Goal: Task Accomplishment & Management: Manage account settings

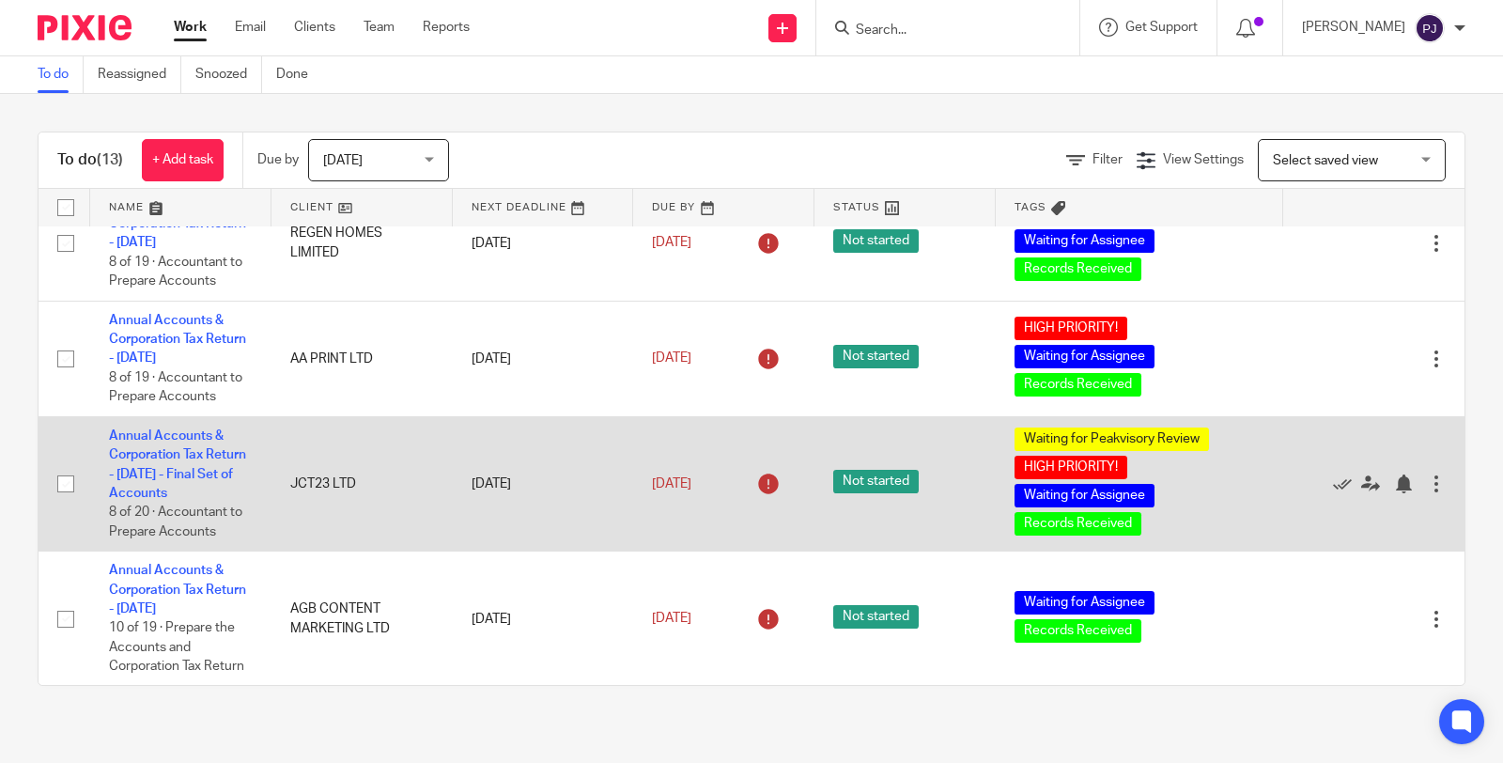
scroll to position [209, 0]
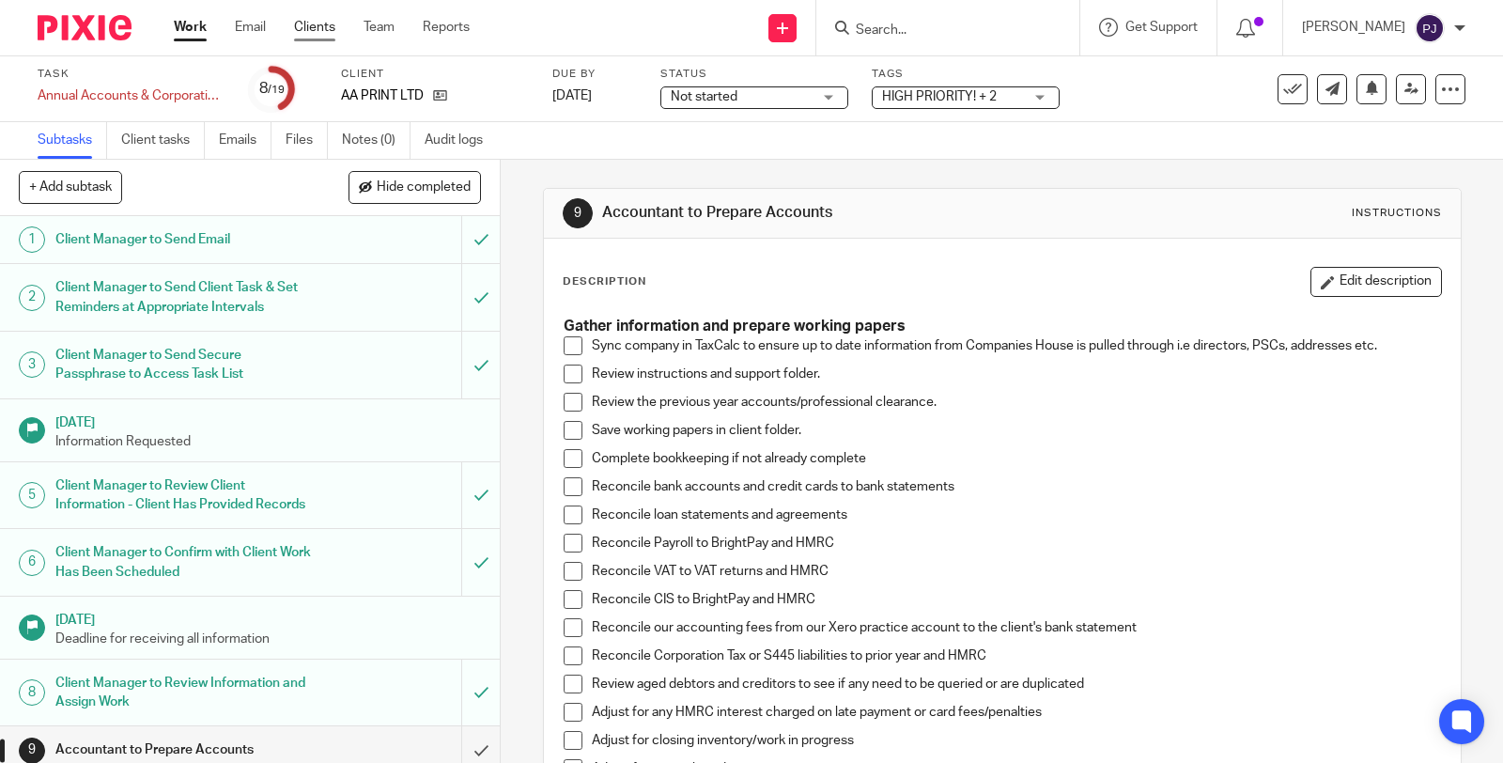
click at [313, 33] on link "Clients" at bounding box center [314, 27] width 41 height 19
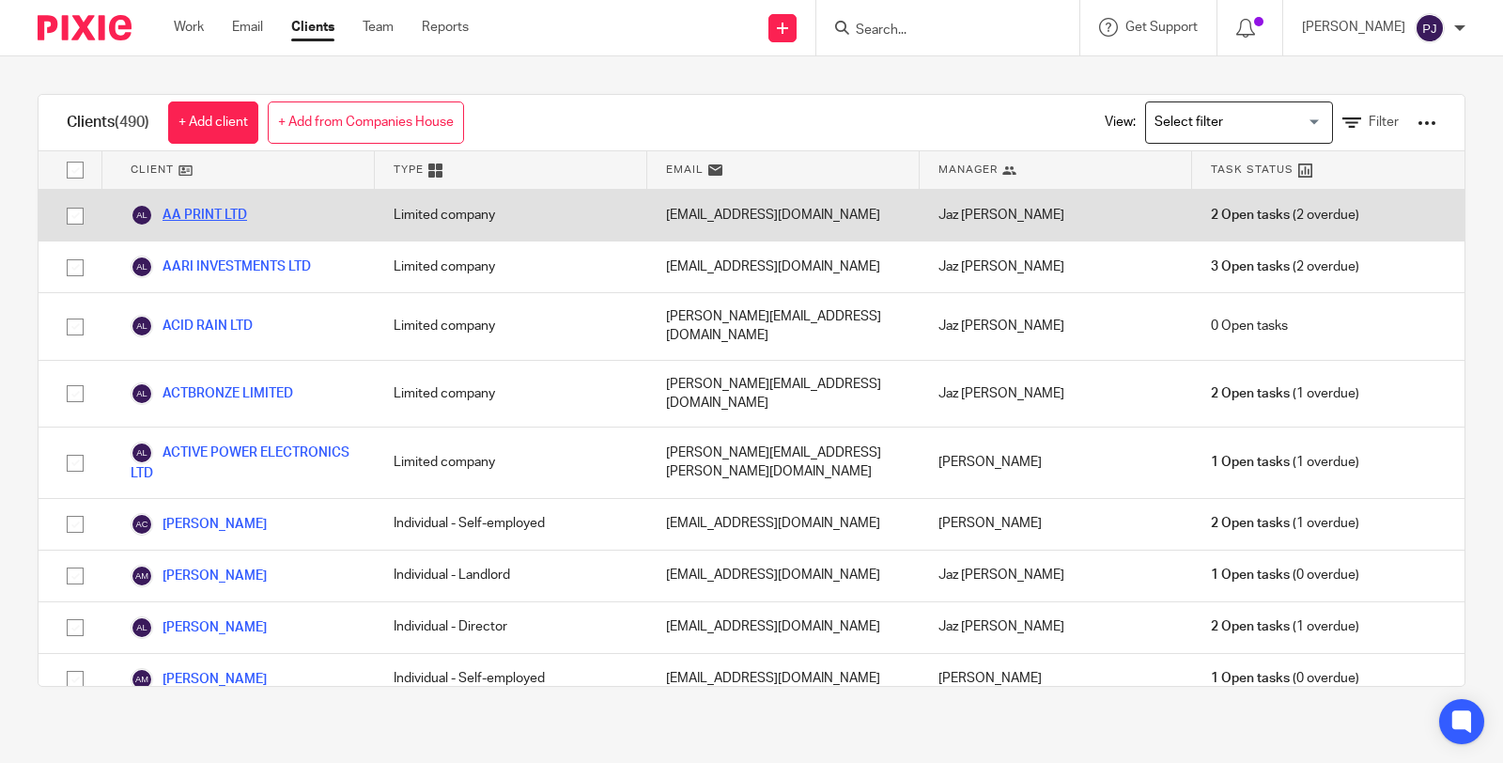
click at [212, 213] on link "AA PRINT LTD" at bounding box center [189, 215] width 116 height 23
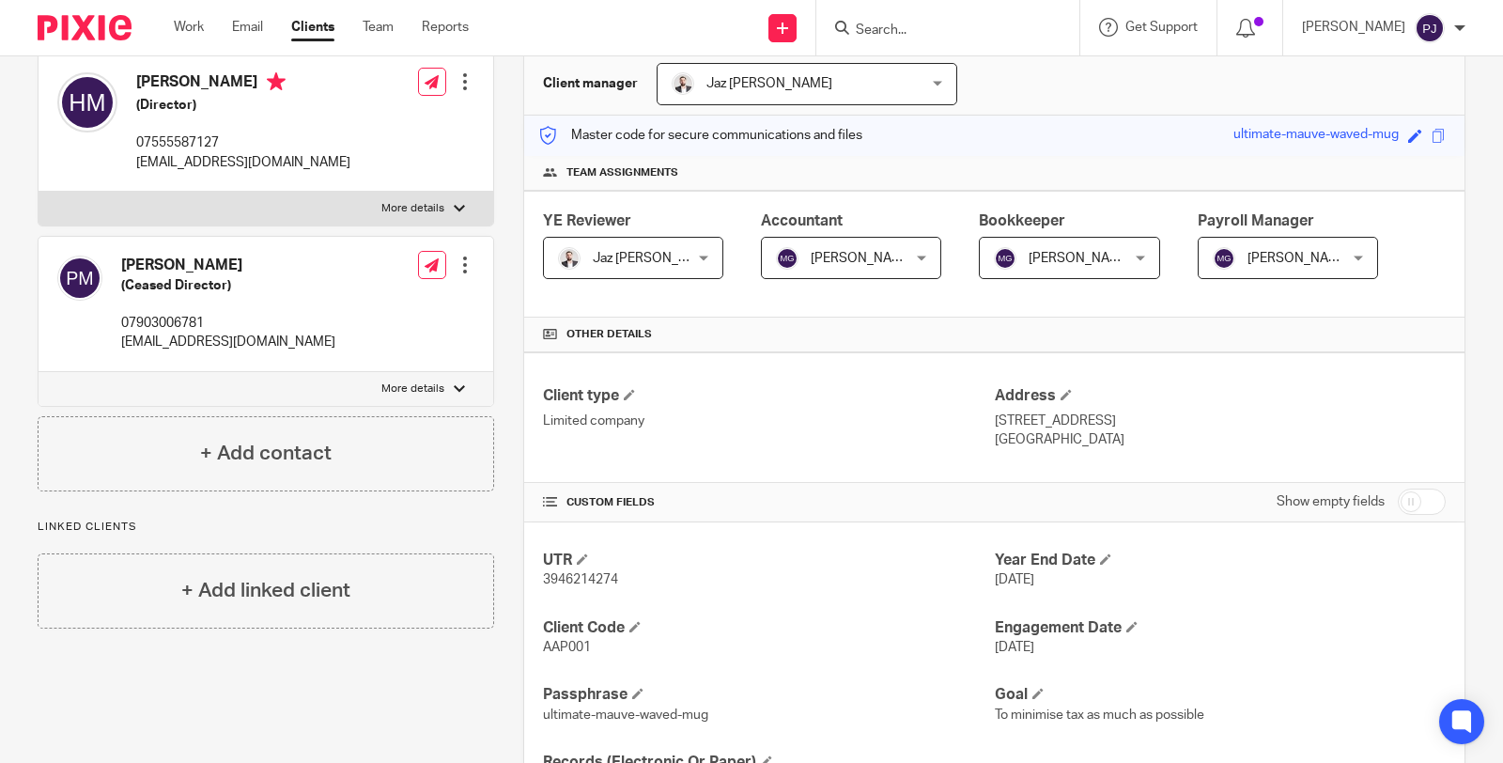
scroll to position [209, 0]
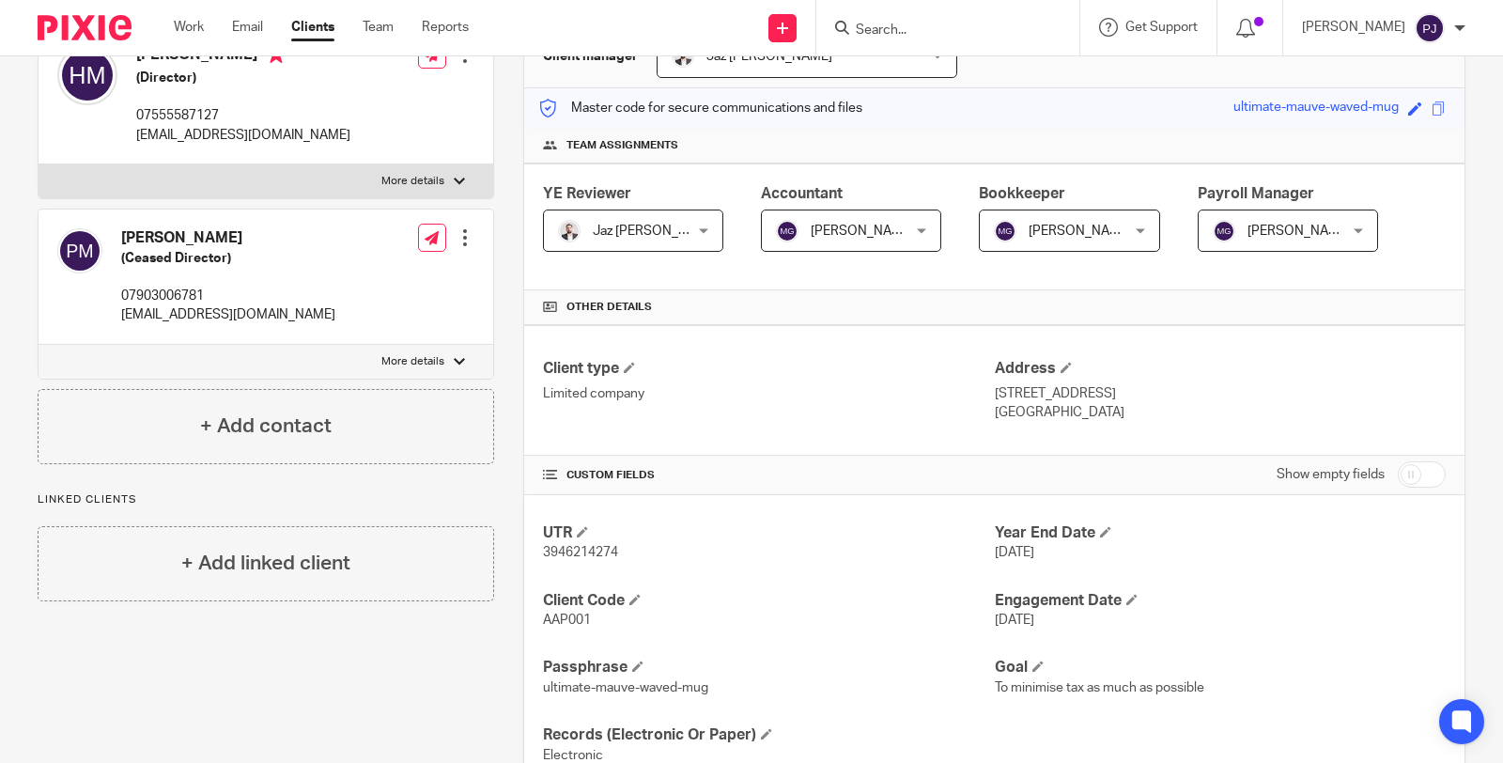
click at [575, 552] on span "3946214274" at bounding box center [580, 552] width 75 height 13
copy span "3946214274"
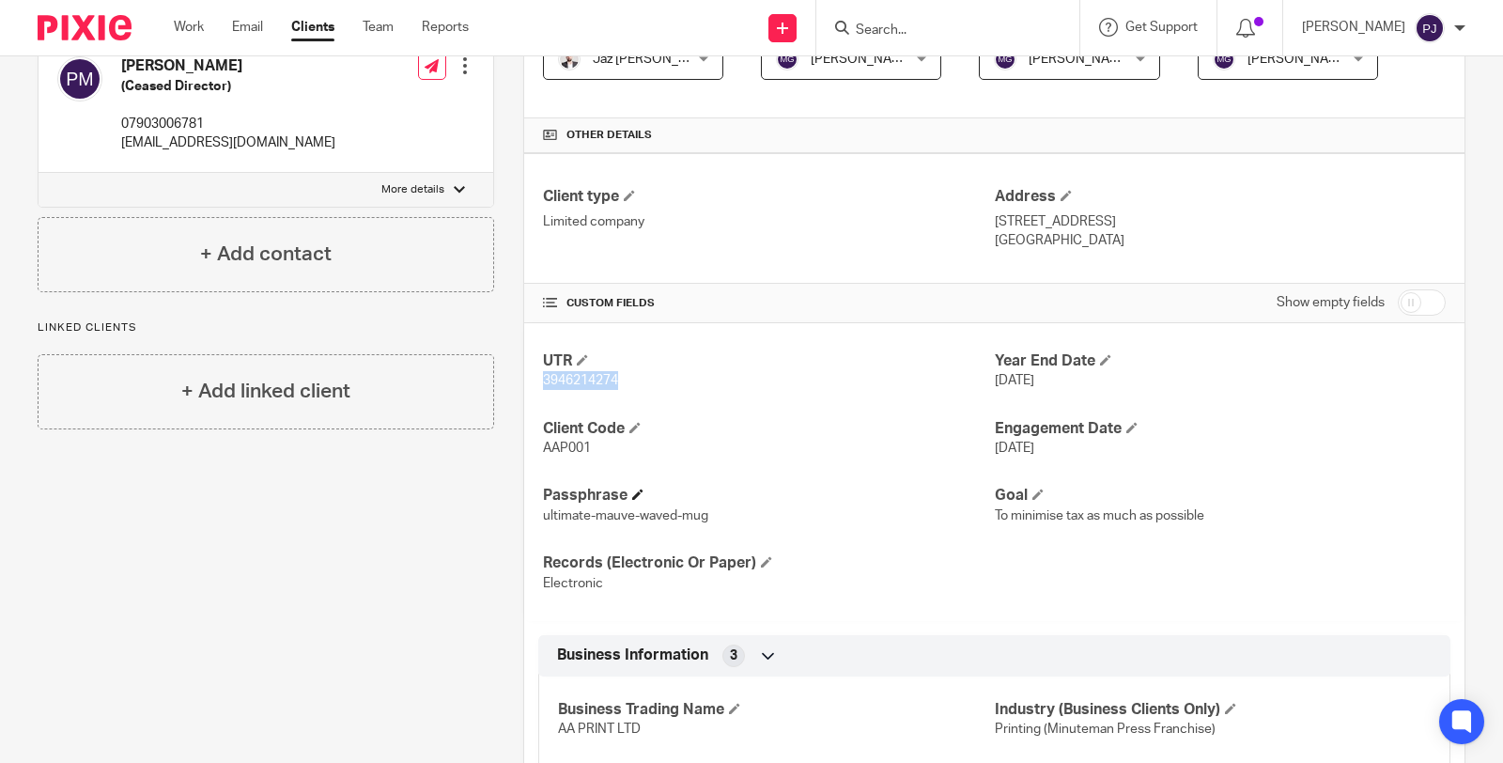
scroll to position [417, 0]
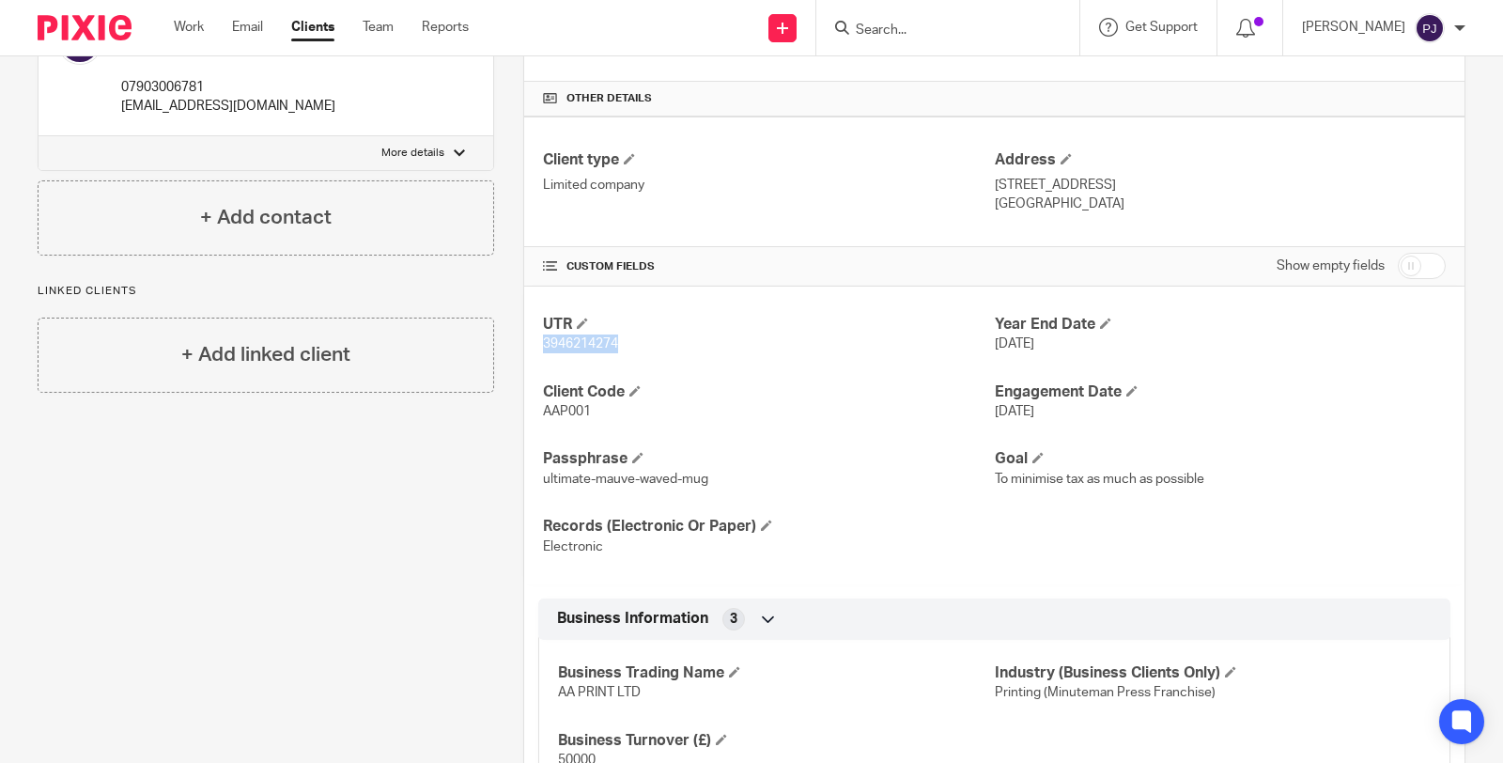
click at [567, 342] on span "3946214274" at bounding box center [580, 343] width 75 height 13
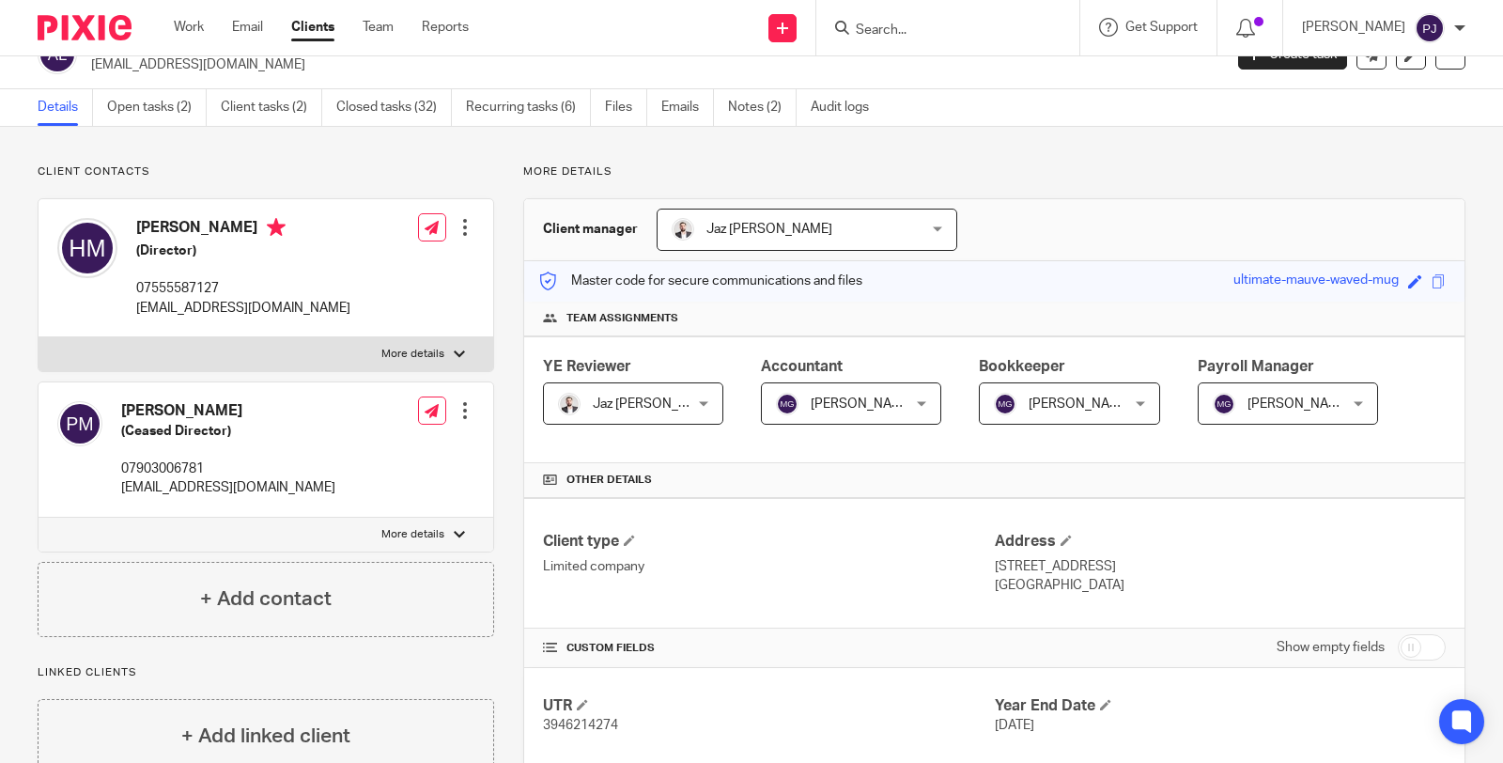
scroll to position [0, 0]
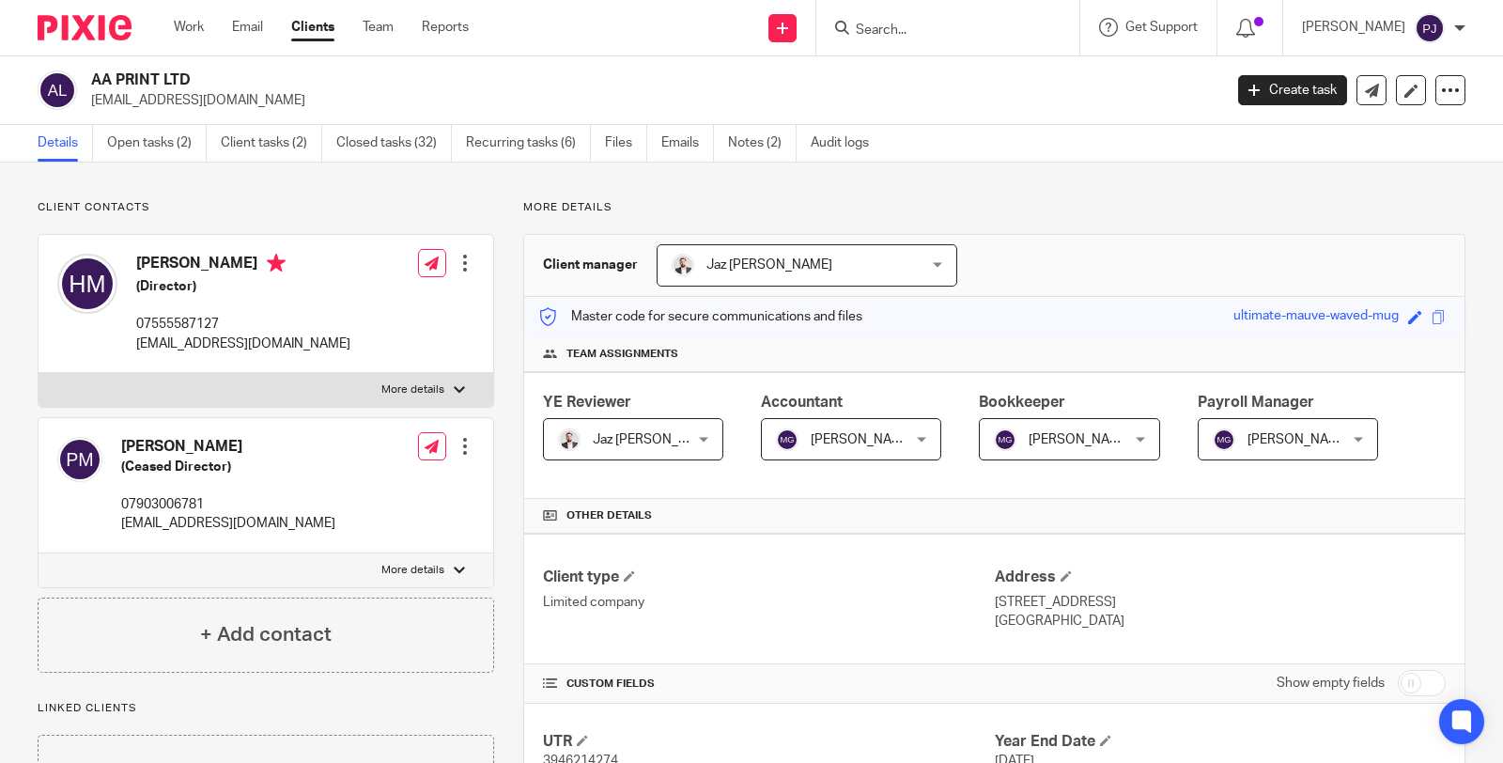
click at [295, 282] on div "Hardeep Mahal (Director) 07555587127 info@aaprint.co.uk Edit contact Create cli…" at bounding box center [266, 304] width 455 height 138
drag, startPoint x: 198, startPoint y: 263, endPoint x: 186, endPoint y: 263, distance: 12.2
click at [198, 263] on h4 "Hardeep Mahal" at bounding box center [243, 265] width 214 height 23
click at [92, 283] on img at bounding box center [87, 284] width 60 height 60
click at [304, 28] on link "Clients" at bounding box center [312, 27] width 43 height 19
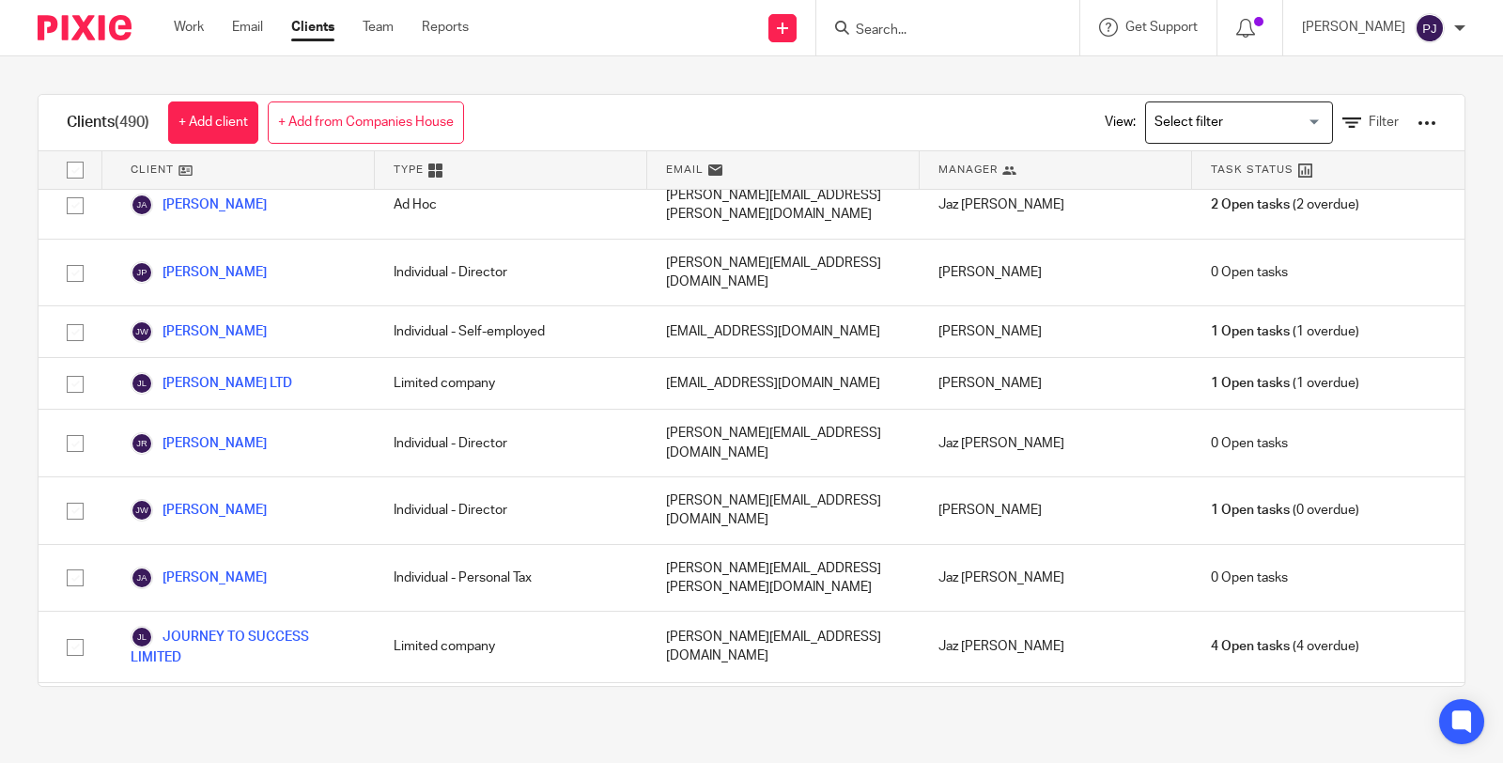
scroll to position [15612, 0]
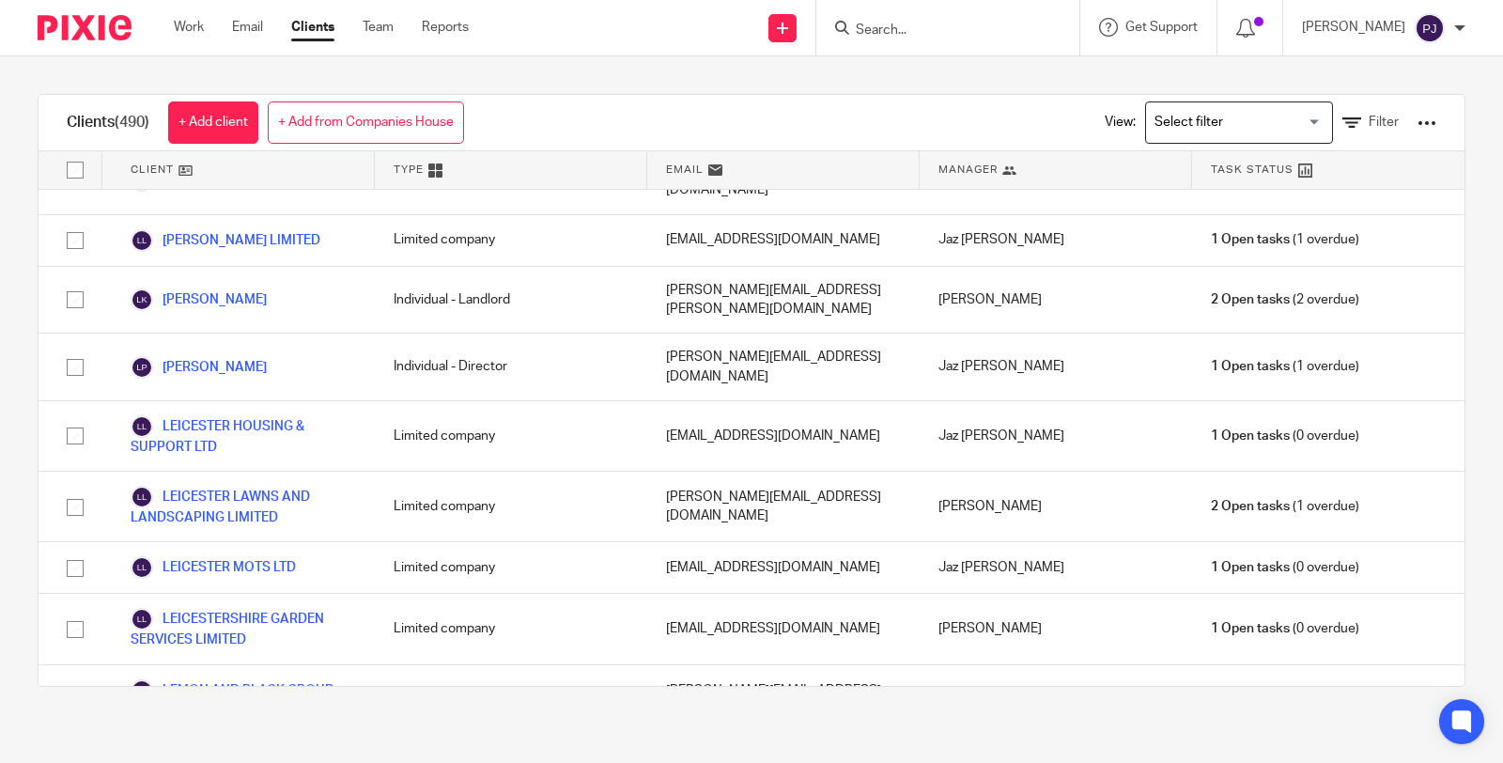
click at [660, 77] on div "Clients (490) + Add client + Add from Companies House View: Loading... Filter C…" at bounding box center [751, 390] width 1503 height 668
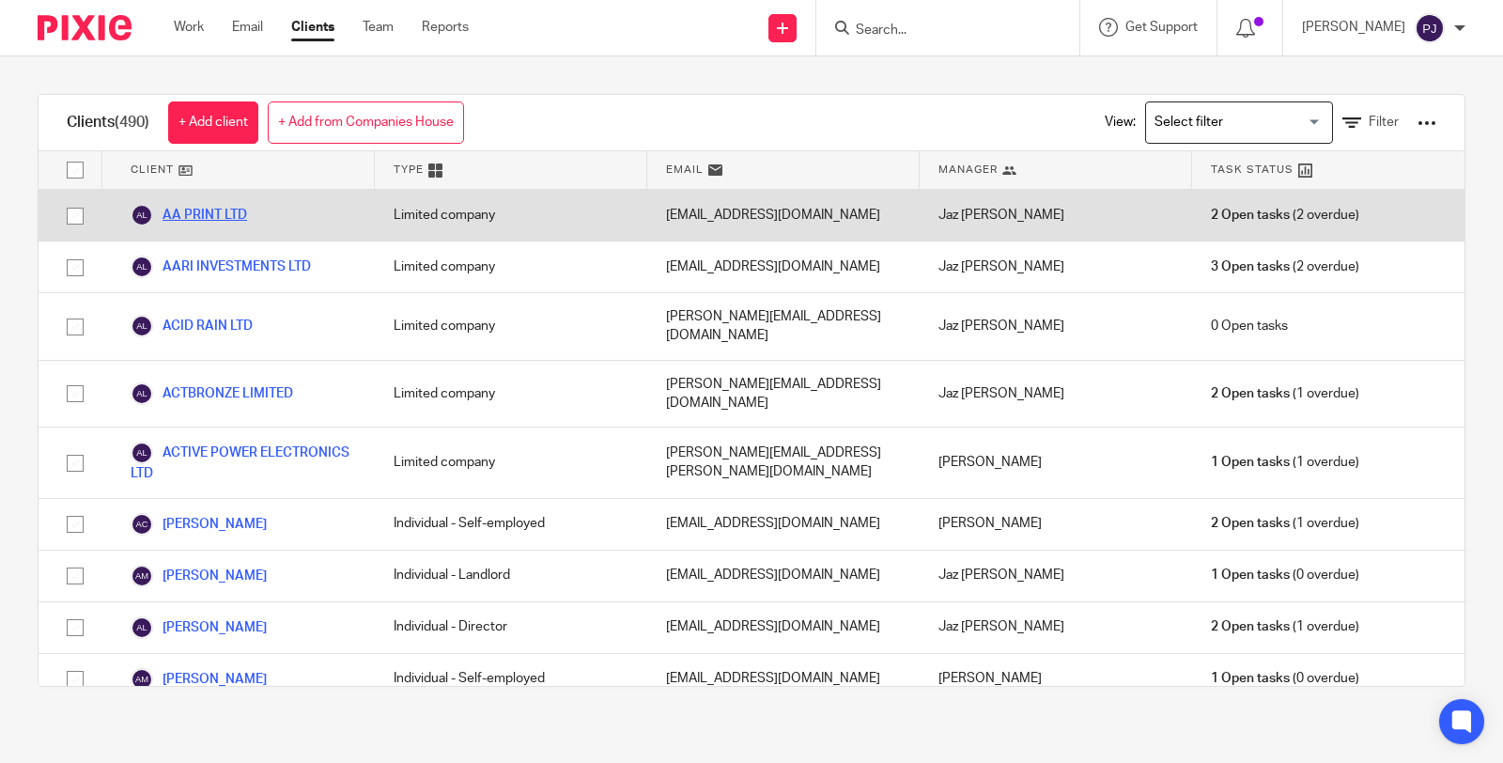
click at [198, 216] on link "AA PRINT LTD" at bounding box center [189, 215] width 116 height 23
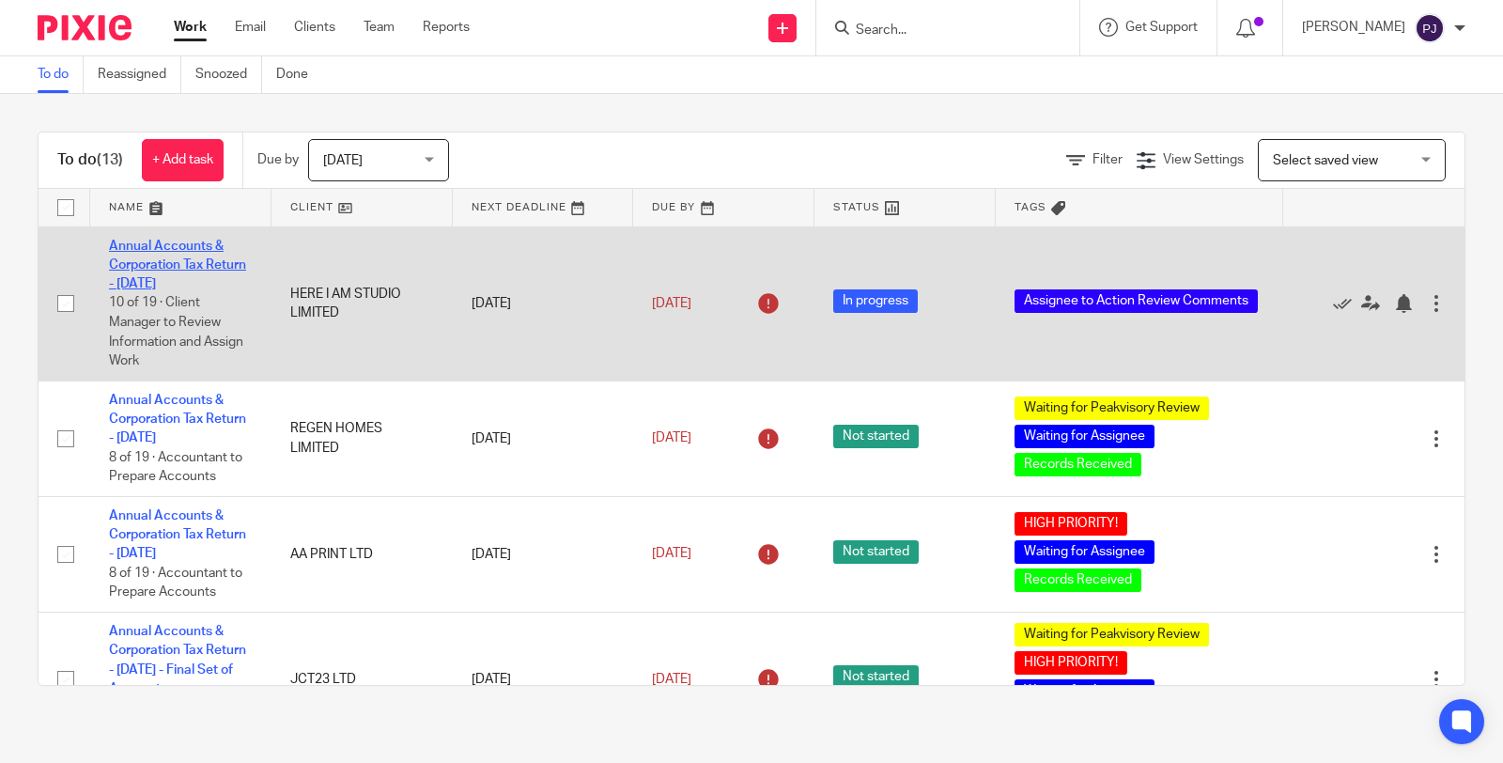
click at [137, 284] on link "Annual Accounts & Corporation Tax Return - [DATE]" at bounding box center [177, 266] width 137 height 52
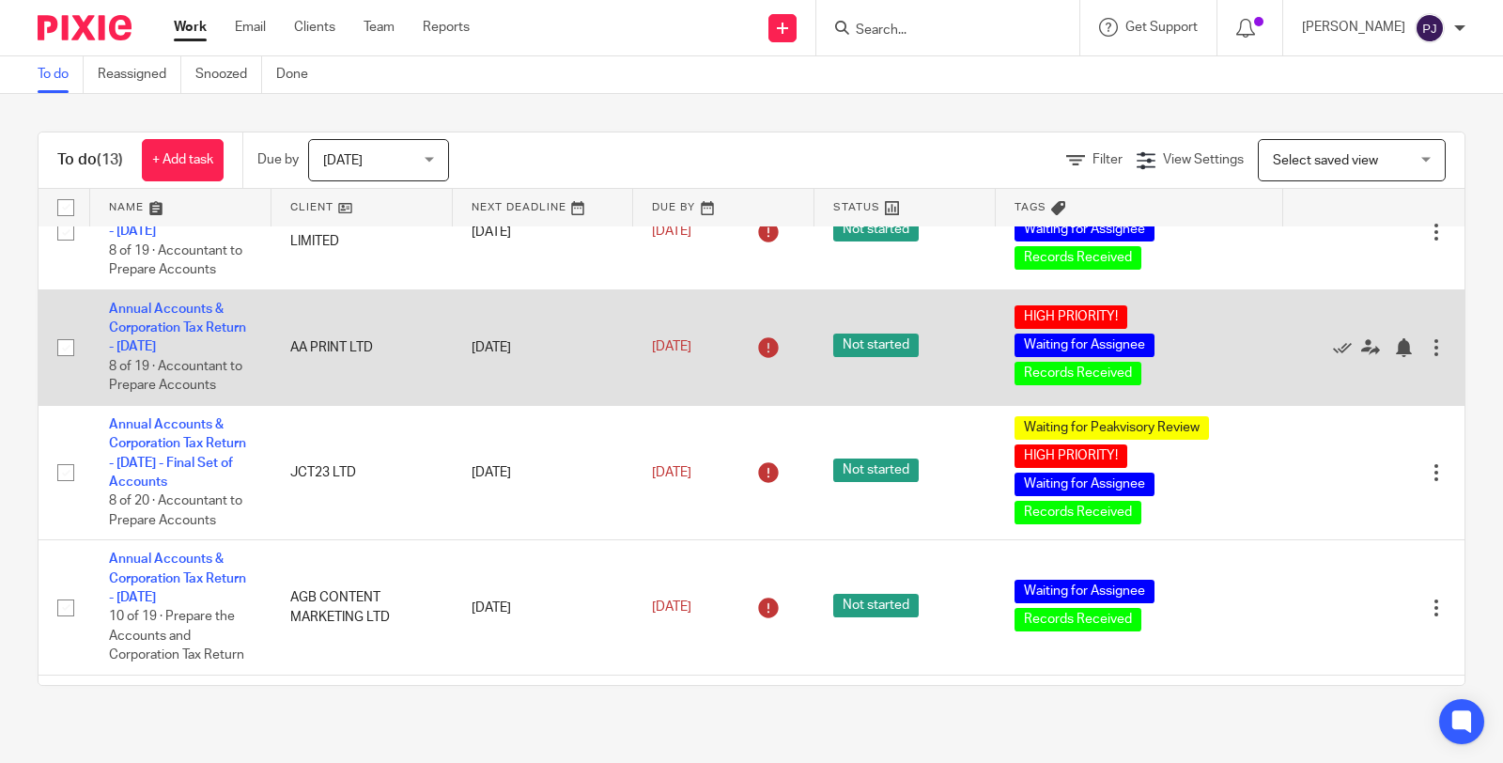
scroll to position [209, 0]
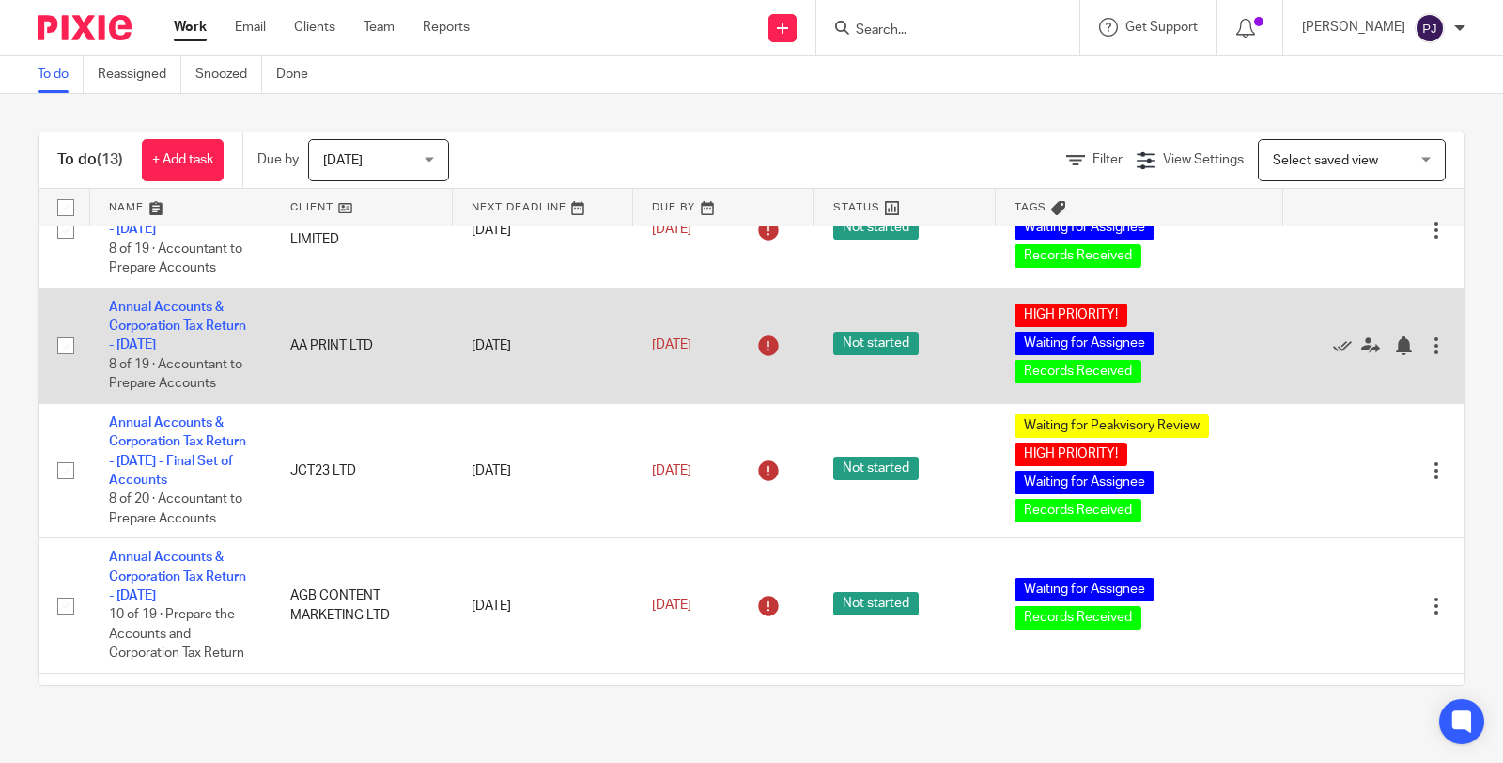
click at [169, 374] on td "Annual Accounts & Corporation Tax Return - [DATE] 8 of 19 · Accountant to Prepa…" at bounding box center [180, 345] width 181 height 116
click at [169, 392] on td "Annual Accounts & Corporation Tax Return - [DATE] 8 of 19 · Accountant to Prepa…" at bounding box center [180, 345] width 181 height 116
click at [176, 352] on link "Annual Accounts & Corporation Tax Return - [DATE]" at bounding box center [177, 327] width 137 height 52
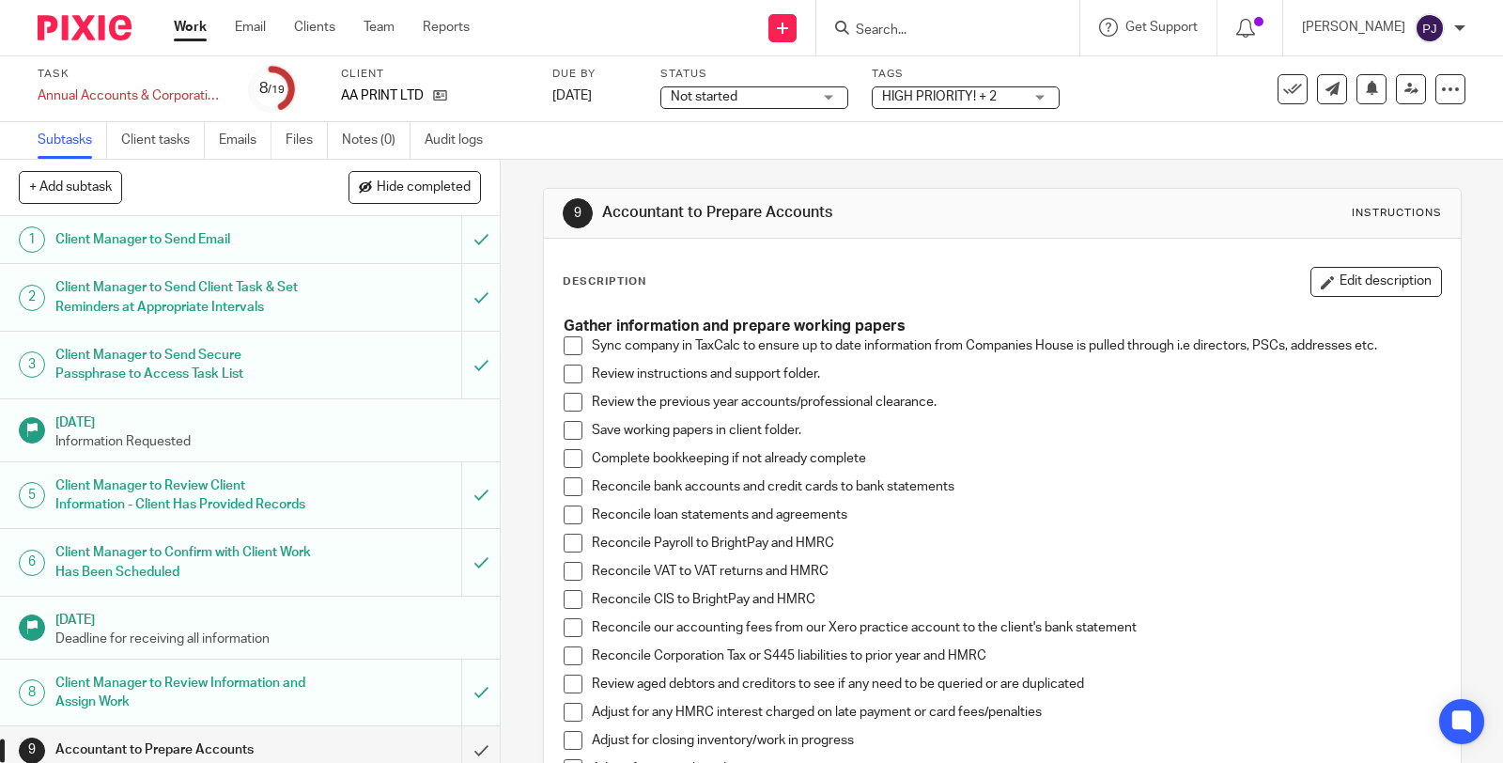
click at [930, 96] on span "HIGH PRIORITY! + 2" at bounding box center [939, 96] width 115 height 13
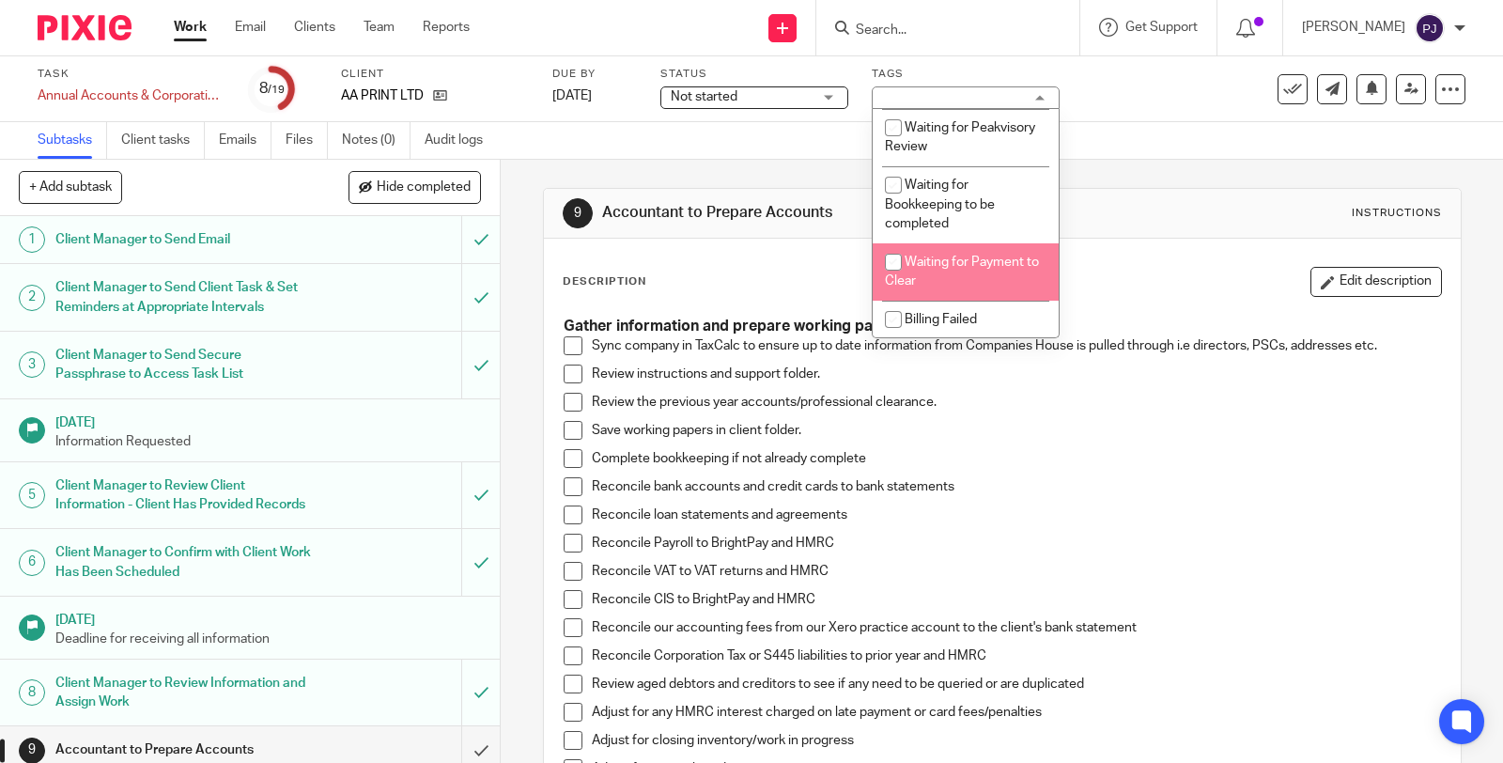
scroll to position [1252, 0]
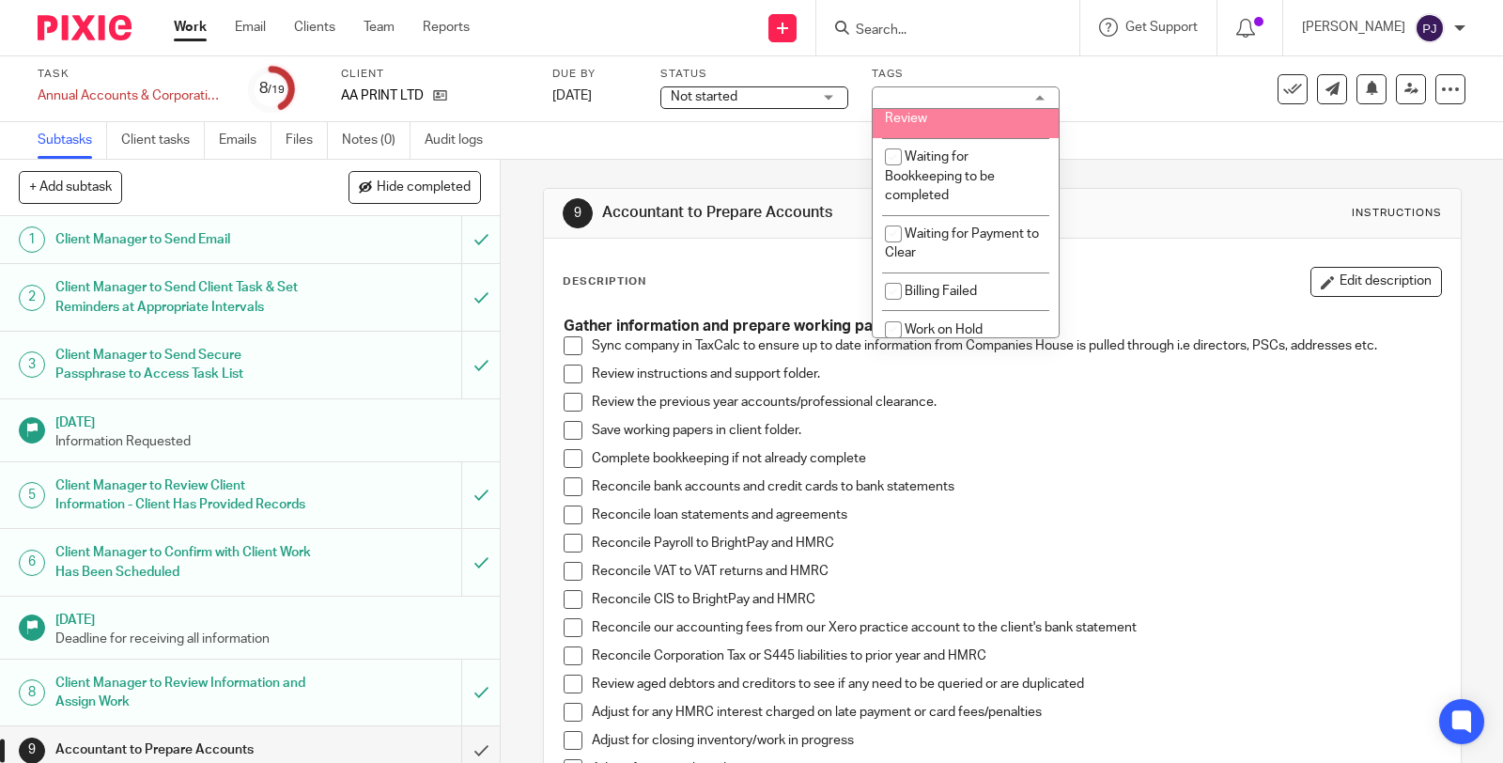
click at [932, 126] on span "Waiting for Peakvisory Review" at bounding box center [960, 109] width 150 height 33
checkbox input "true"
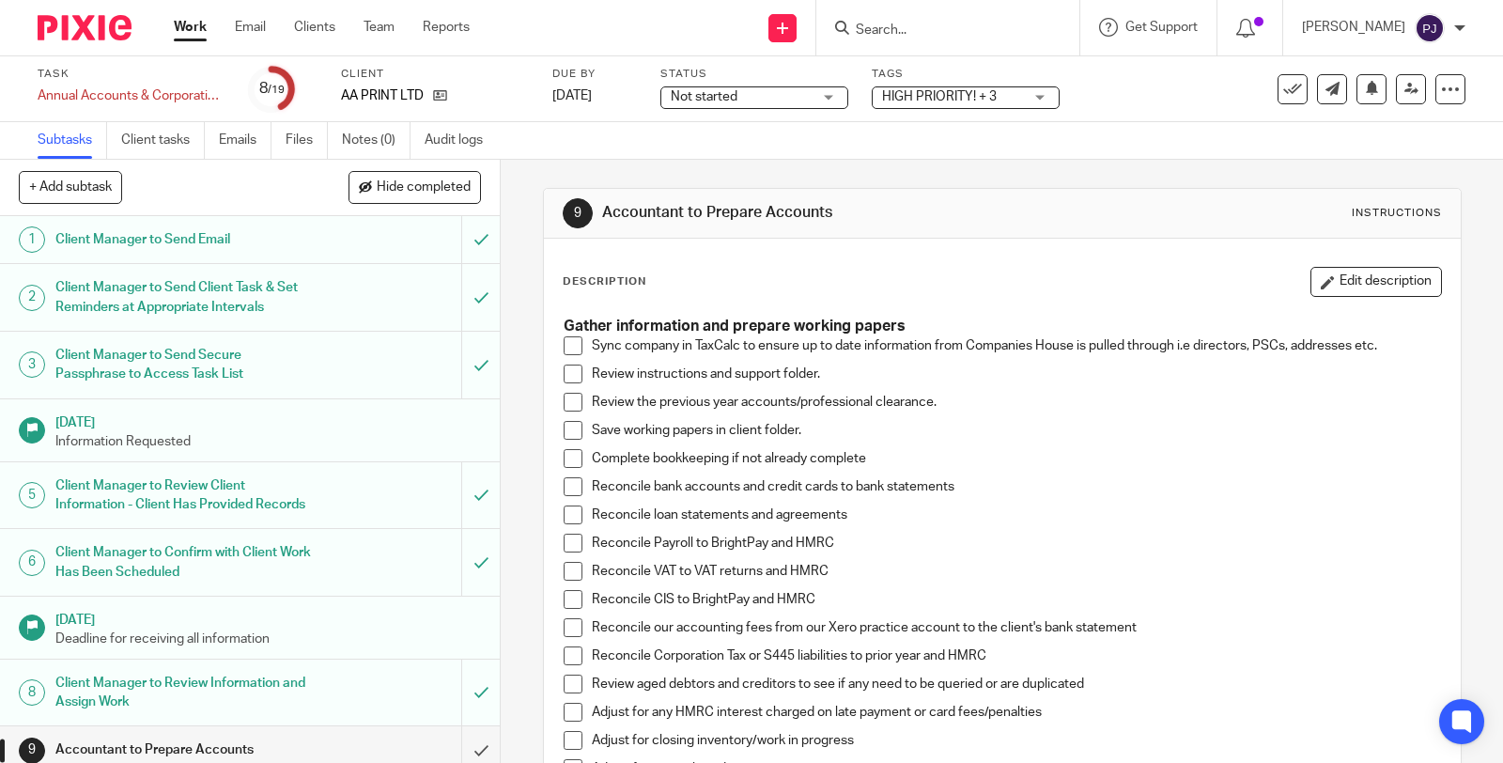
click at [181, 23] on link "Work" at bounding box center [190, 27] width 33 height 19
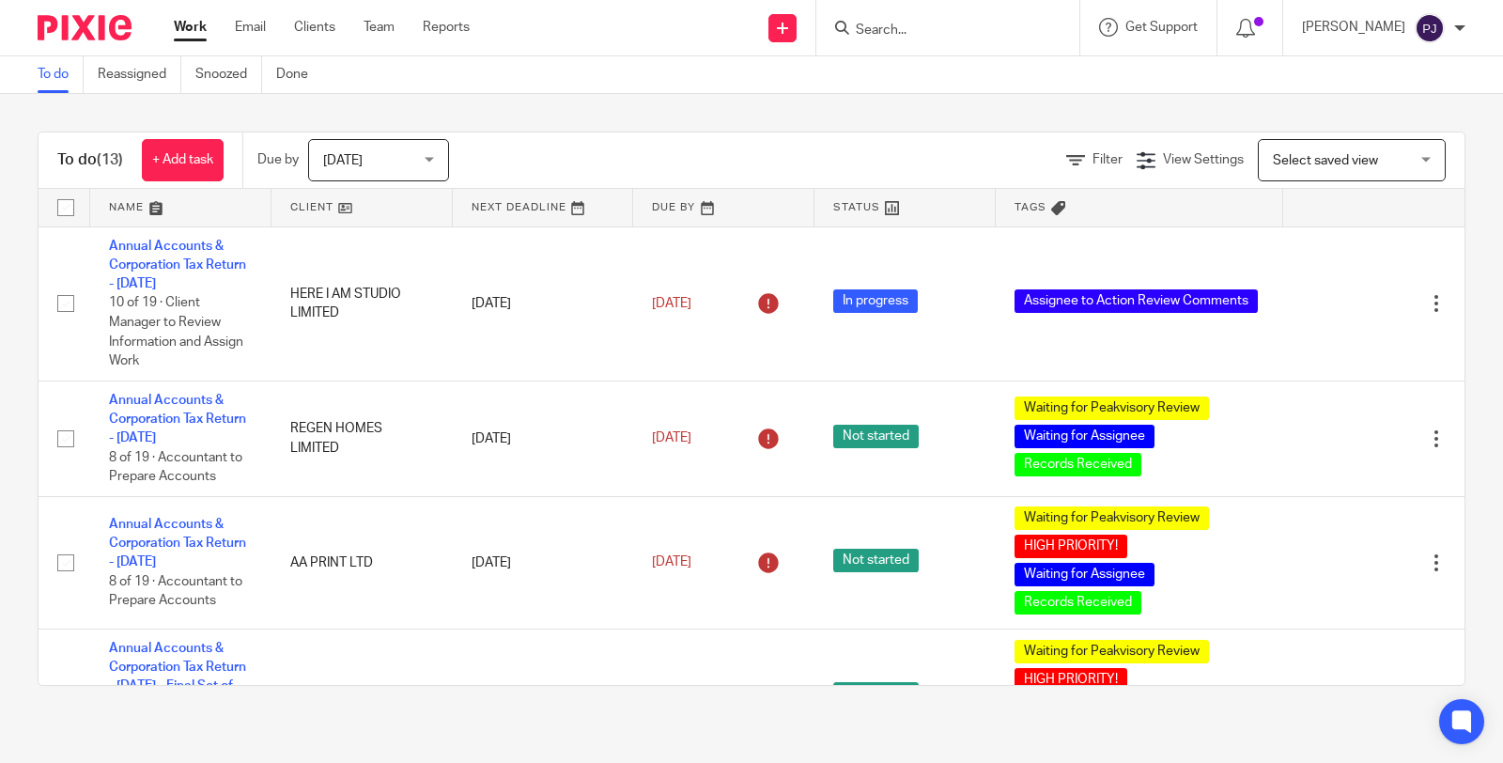
click at [558, 136] on div "To do (13) + Add task Due by Today Today Today Tomorrow This week Next week Thi…" at bounding box center [752, 160] width 1426 height 56
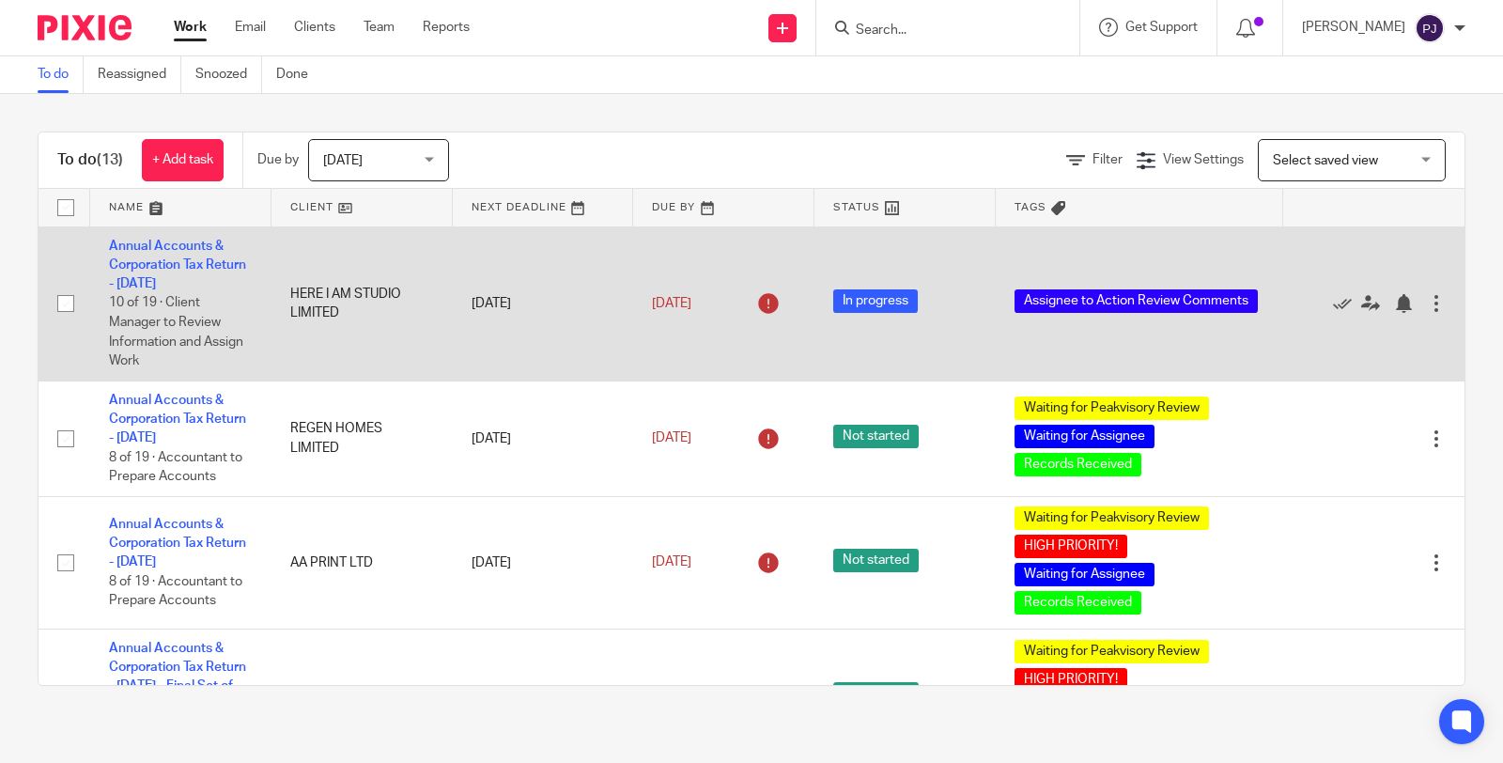
click at [181, 276] on td "Annual Accounts & Corporation Tax Return - March 31, 2025 10 of 19 · Client Man…" at bounding box center [180, 303] width 181 height 154
click at [177, 280] on link "Annual Accounts & Corporation Tax Return - March 31, 2025" at bounding box center [177, 266] width 137 height 52
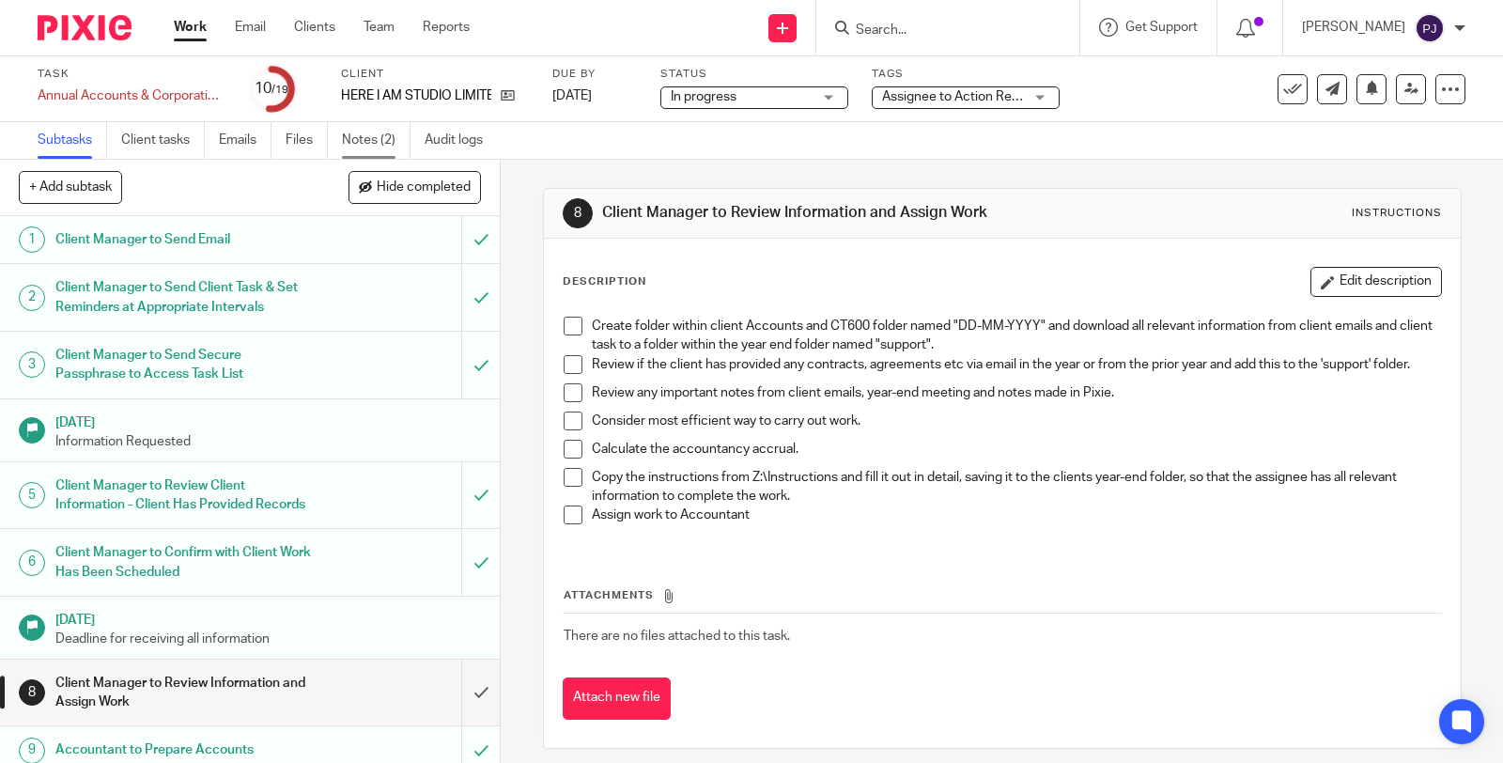
click at [387, 150] on link "Notes (2)" at bounding box center [376, 140] width 69 height 37
